Goal: Task Accomplishment & Management: Manage account settings

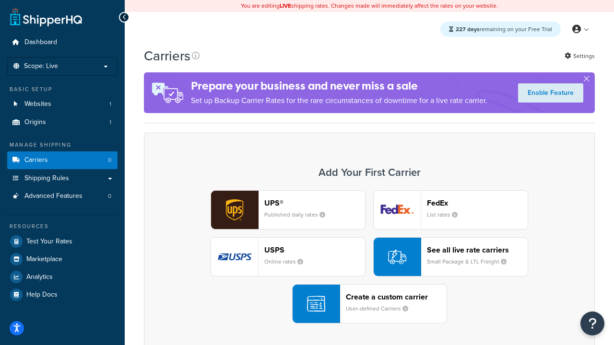
click at [369, 258] on div "UPS® Published daily rates FedEx List rates USPS Online rates See all live rate…" at bounding box center [369, 256] width 431 height 133
click at [477, 203] on header "FedEx" at bounding box center [477, 203] width 101 height 9
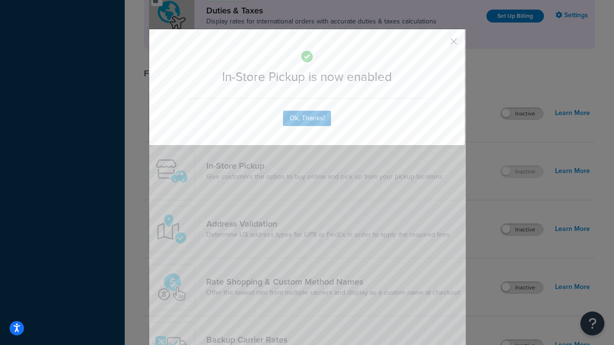
click at [439, 45] on button "button" at bounding box center [439, 45] width 2 height 2
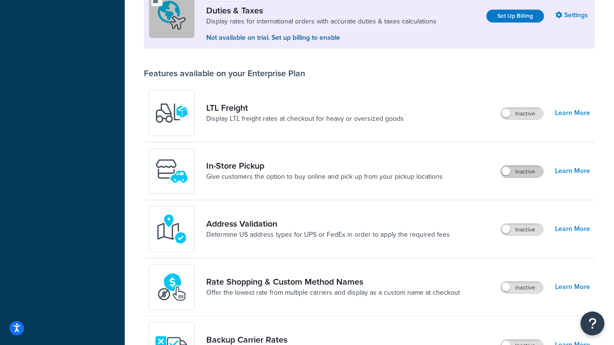
scroll to position [294, 0]
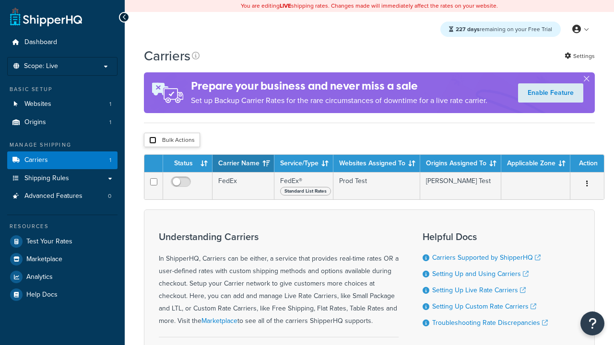
click at [153, 141] on input "checkbox" at bounding box center [152, 140] width 7 height 7
checkbox input "true"
click at [0, 0] on button "Delete" at bounding box center [0, 0] width 0 height 0
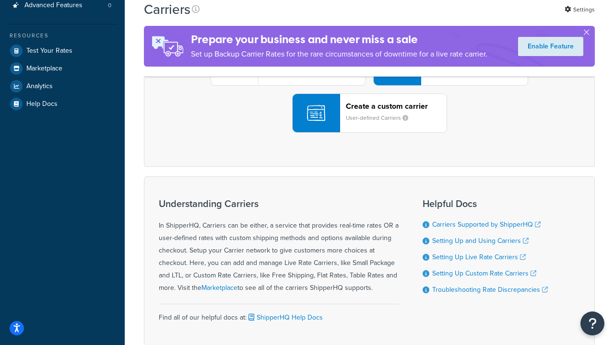
click at [369, 133] on div "UPS® Published daily rates FedEx List rates USPS Online rates See all live rate…" at bounding box center [369, 66] width 431 height 133
click at [369, 125] on div "Create a custom carrier User-defined Carriers" at bounding box center [396, 113] width 101 height 23
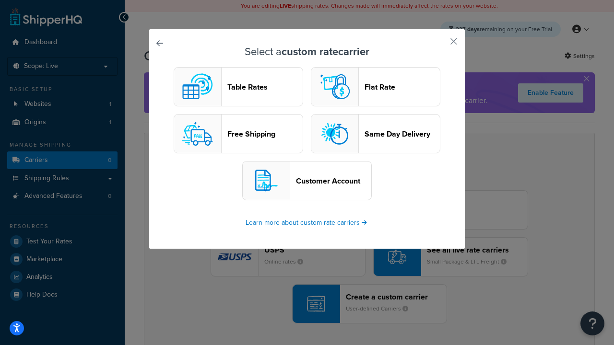
click at [238, 87] on header "Table Rates" at bounding box center [264, 87] width 75 height 9
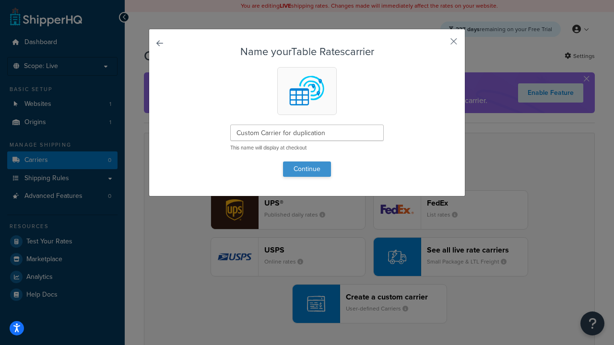
type input "Custom Carrier for duplication"
click at [307, 169] on button "Continue" at bounding box center [307, 169] width 48 height 15
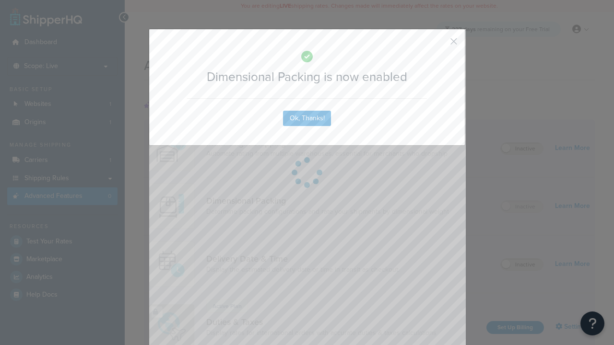
click at [439, 45] on button "button" at bounding box center [439, 45] width 2 height 2
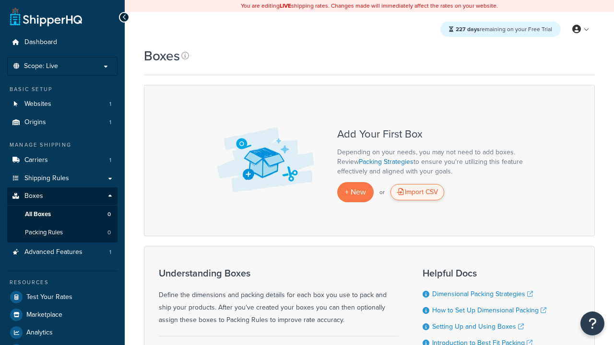
click at [417, 193] on div "Import CSV" at bounding box center [417, 192] width 54 height 16
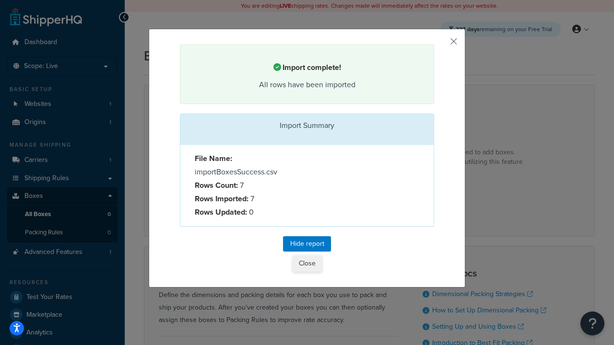
click at [307, 264] on button "Close" at bounding box center [307, 264] width 29 height 16
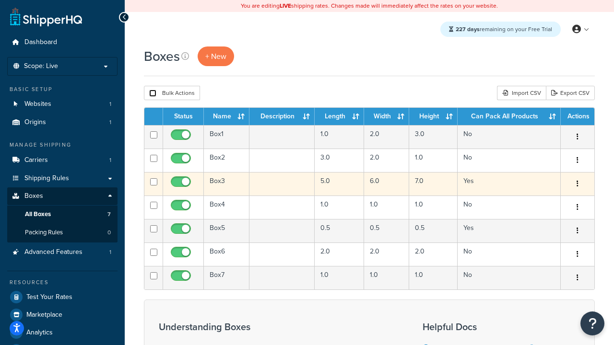
click at [153, 94] on input "checkbox" at bounding box center [152, 93] width 7 height 7
checkbox input "true"
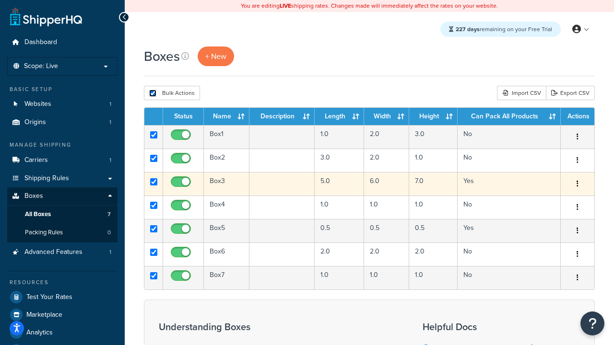
checkbox input "true"
click at [0, 0] on button "Delete" at bounding box center [0, 0] width 0 height 0
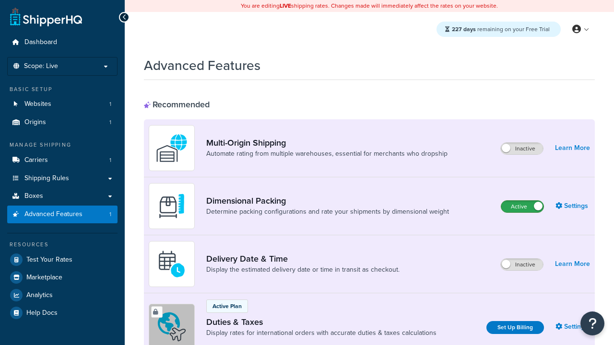
click at [522, 207] on label "Active" at bounding box center [522, 207] width 42 height 12
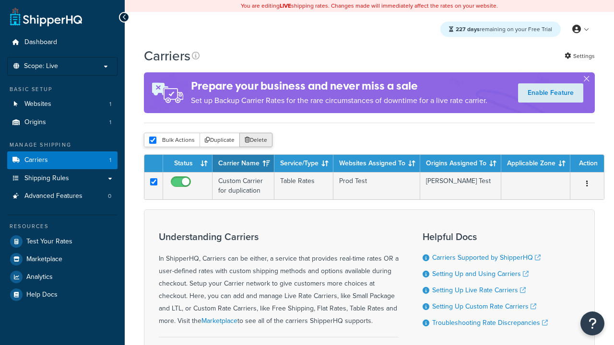
click at [255, 141] on button "Delete" at bounding box center [255, 140] width 33 height 14
